Goal: Check status: Check status

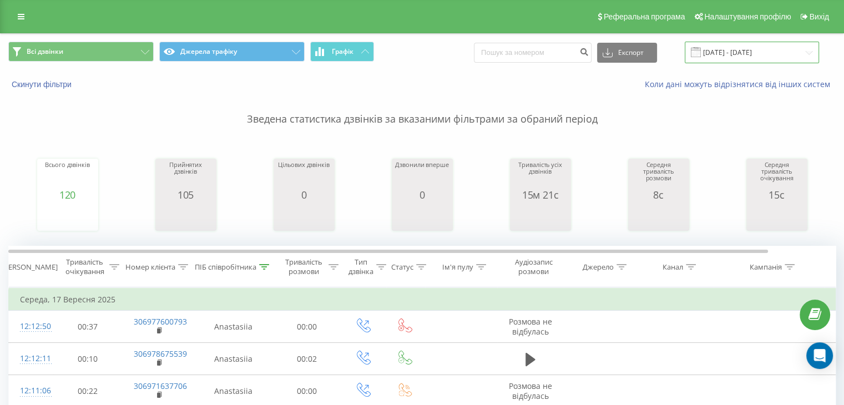
click at [725, 56] on input "17.09.2025 - 17.09.2025" at bounding box center [751, 53] width 134 height 22
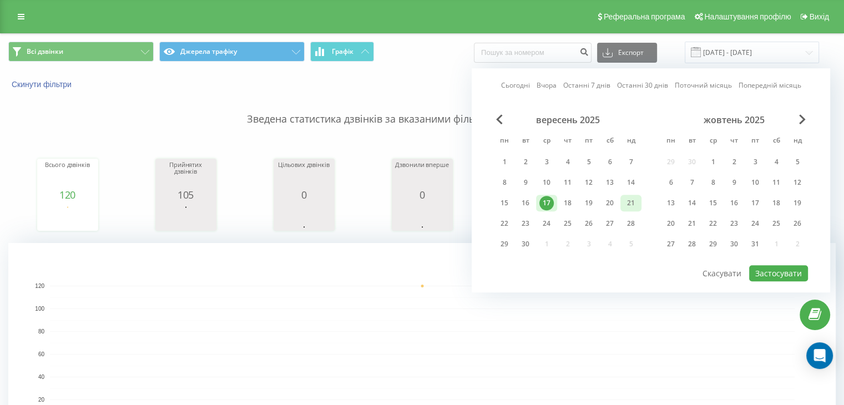
click at [628, 201] on div "21" at bounding box center [630, 203] width 14 height 14
click at [778, 264] on div at bounding box center [651, 264] width 314 height 1
click at [779, 266] on button "Застосувати" at bounding box center [778, 273] width 59 height 16
type input "[DATE] - [DATE]"
